Goal: Navigation & Orientation: Find specific page/section

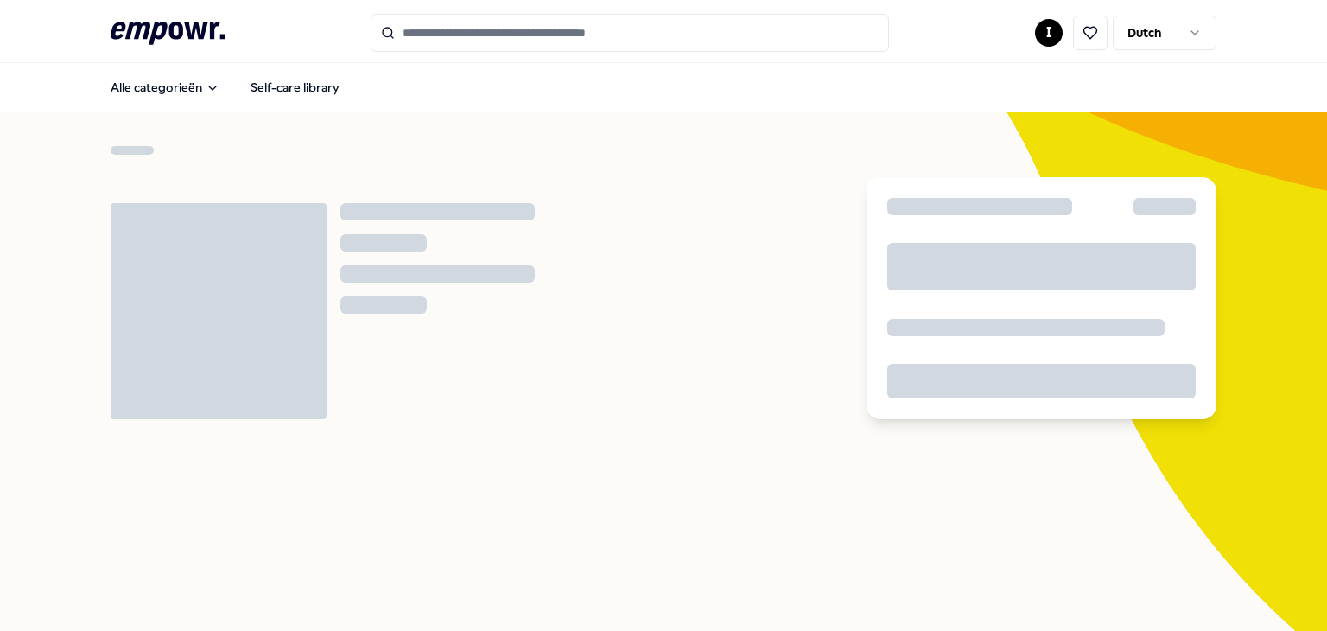
click at [1041, 35] on html ".empowr-logo_svg__cls-1{fill:#03032f} I Dutch Alle categorieën Self-care librar…" at bounding box center [663, 315] width 1327 height 631
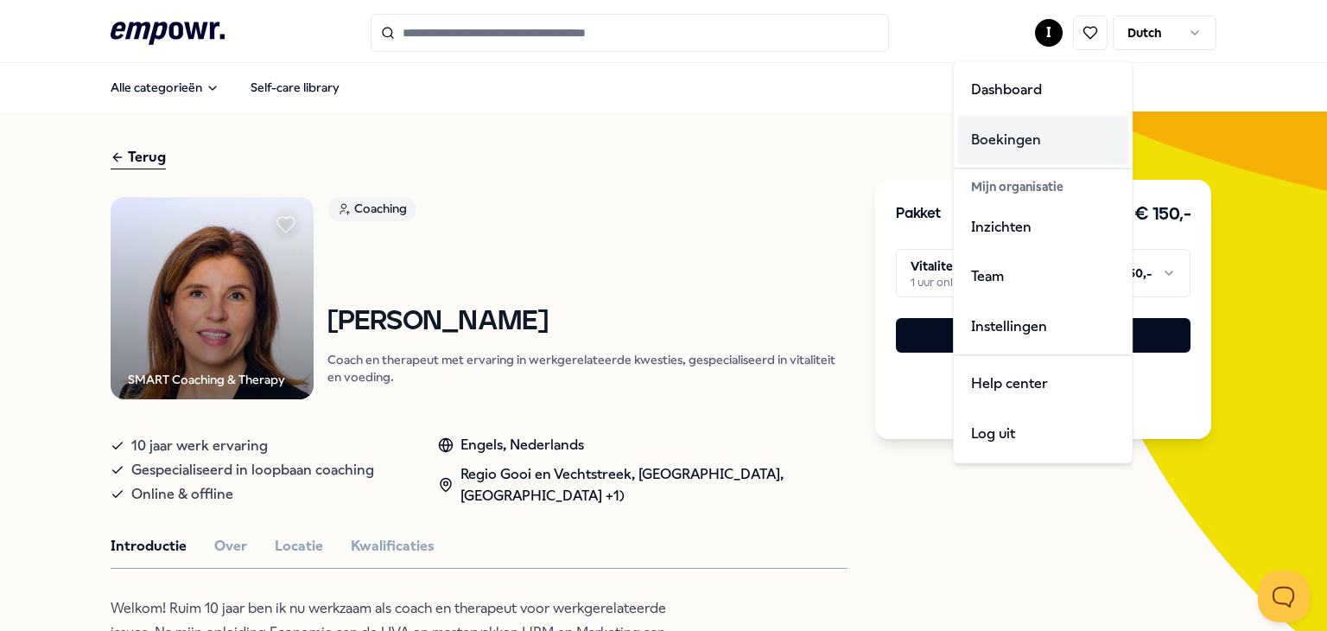
click at [1027, 140] on div "Boekingen" at bounding box center [1042, 140] width 171 height 50
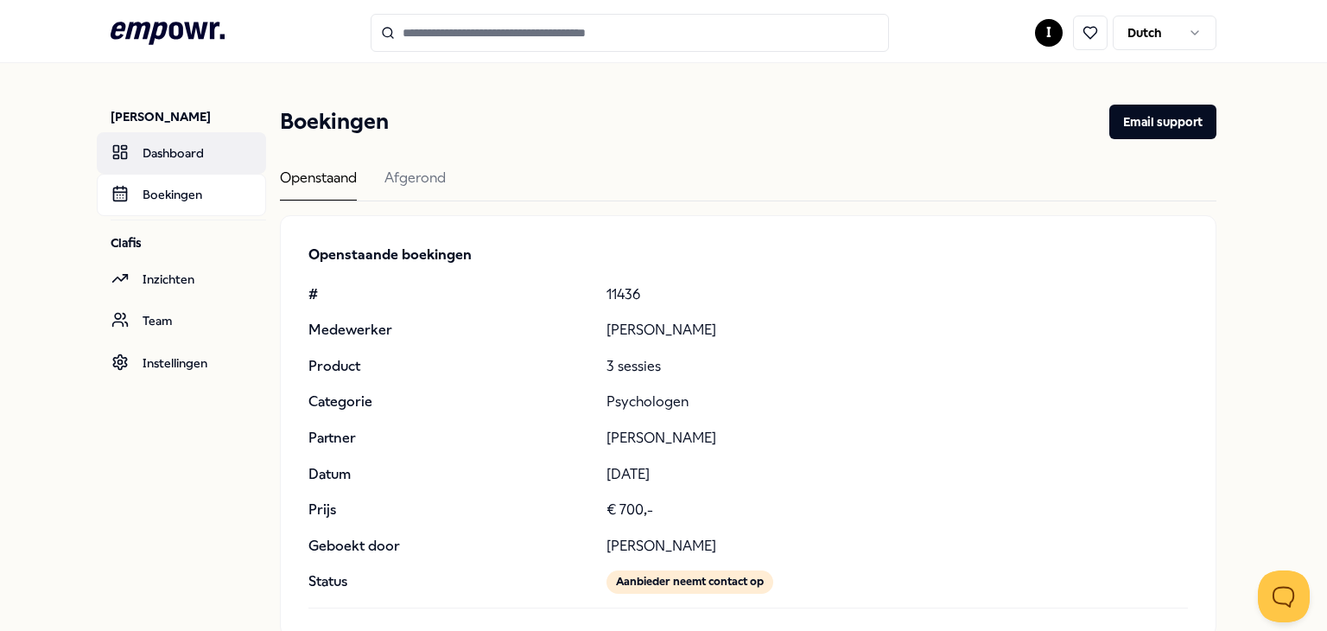
click at [199, 152] on link "Dashboard" at bounding box center [181, 152] width 169 height 41
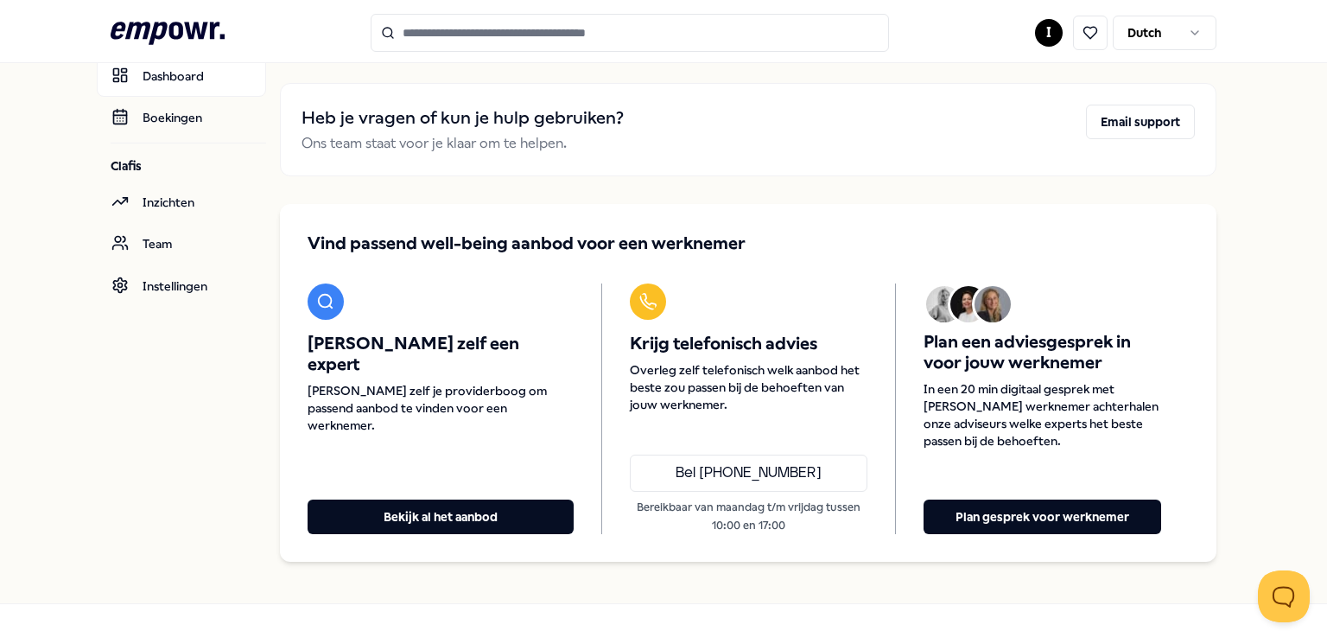
scroll to position [48, 0]
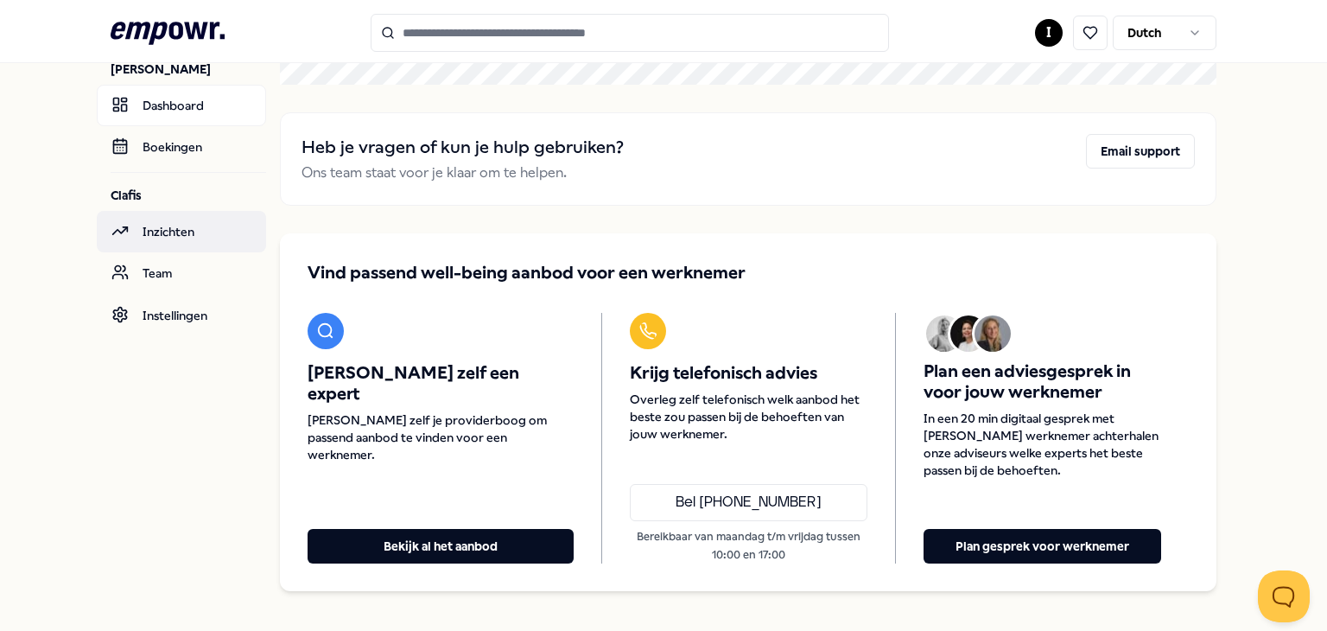
click at [143, 232] on link "Inzichten" at bounding box center [181, 231] width 169 height 41
